Goal: Information Seeking & Learning: Learn about a topic

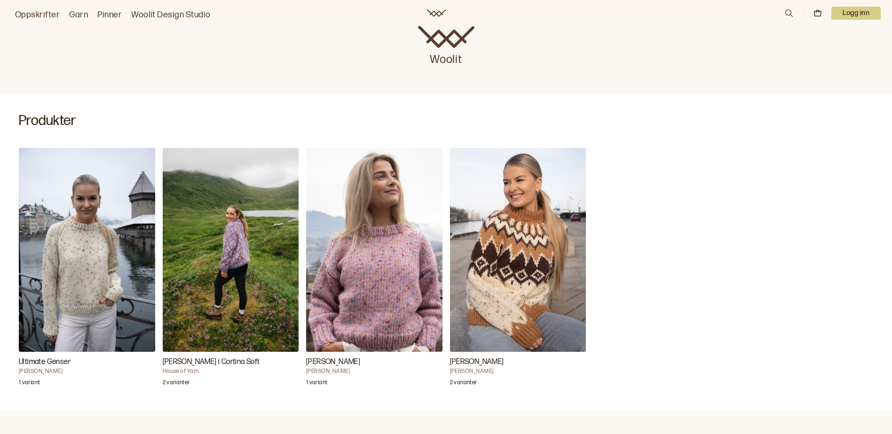
scroll to position [47, 0]
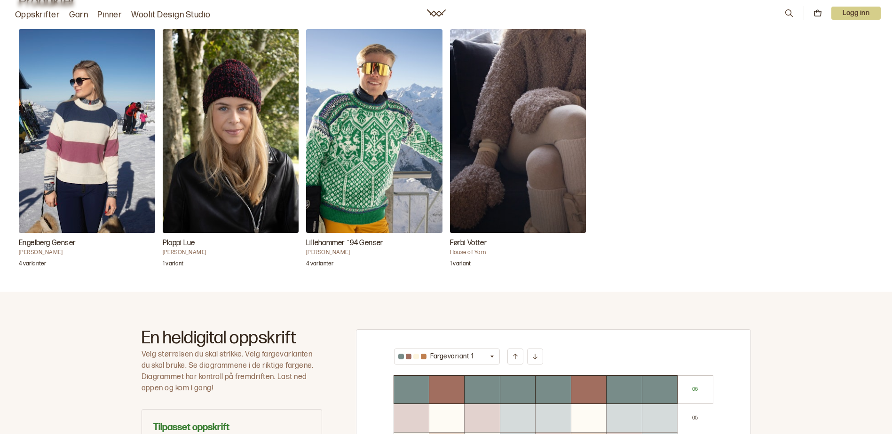
scroll to position [235, 0]
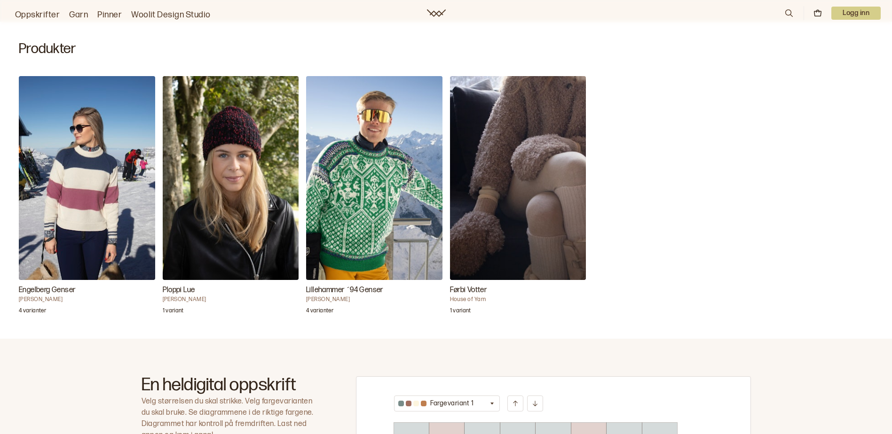
click at [110, 227] on img "Engelberg Genser" at bounding box center [87, 178] width 136 height 204
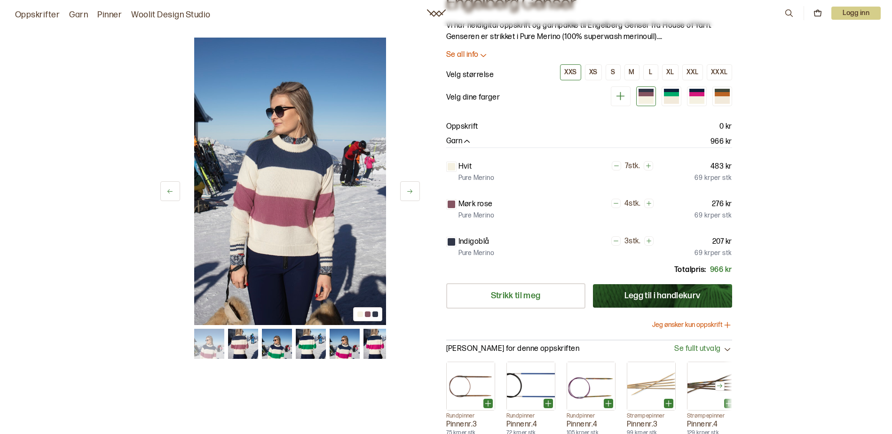
scroll to position [47, 0]
